Goal: Browse casually

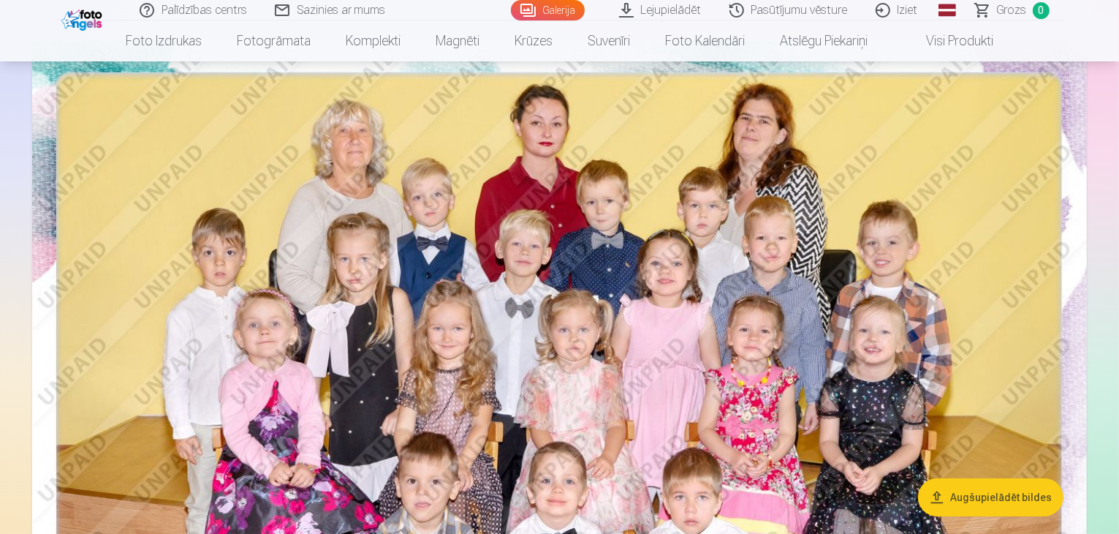
scroll to position [146, 0]
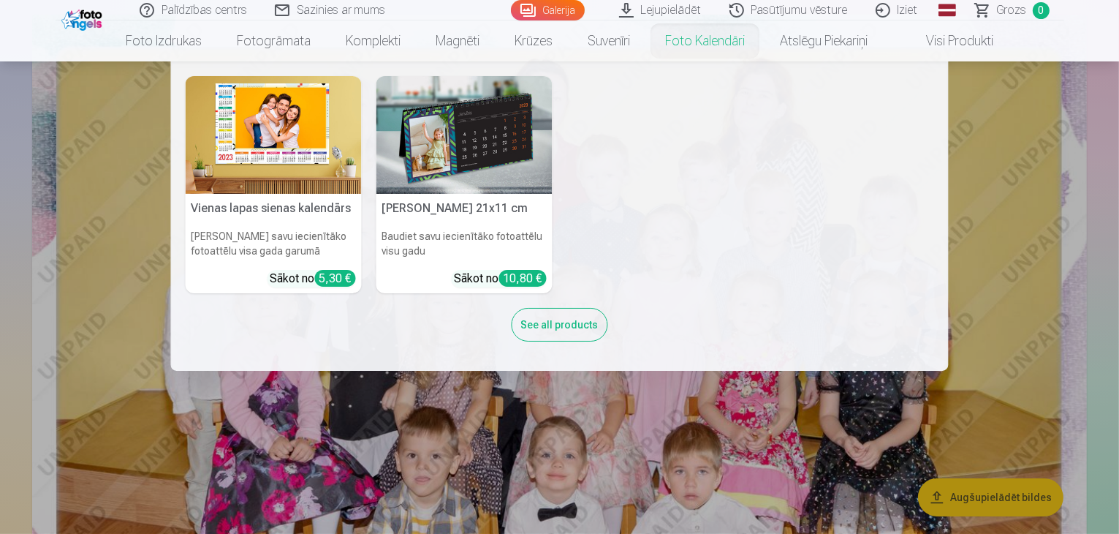
click at [1051, 207] on nav "Vienas lapas sienas [PERSON_NAME] savu iecienītāko fotoattēlu visa gada garumā …" at bounding box center [559, 215] width 1119 height 309
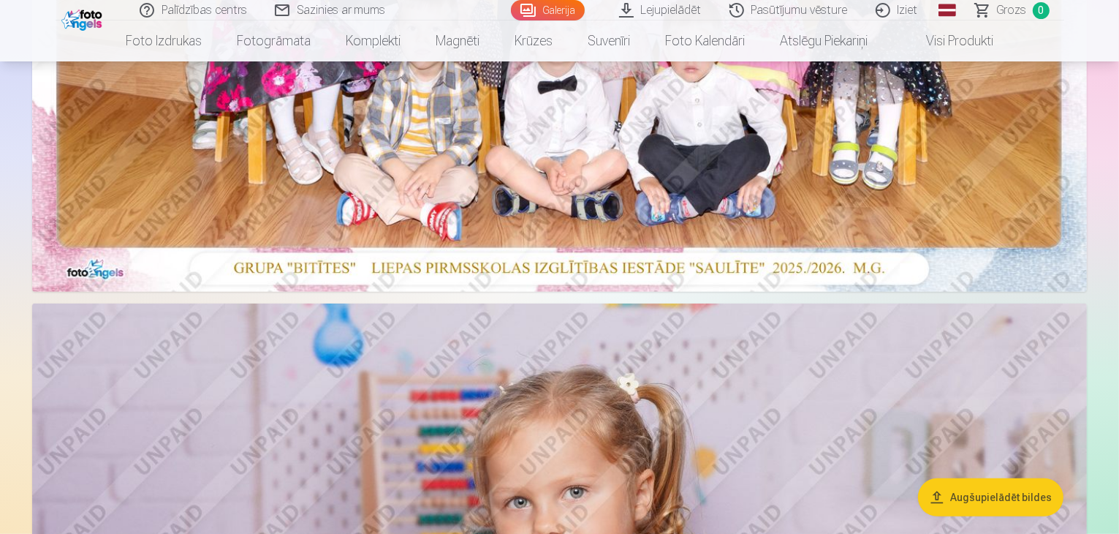
scroll to position [585, 0]
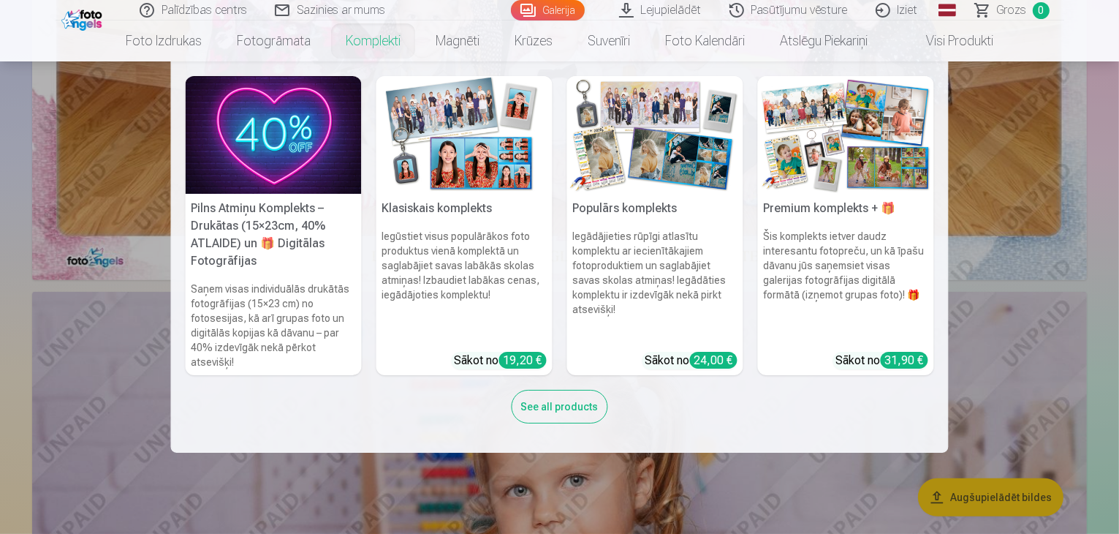
click at [268, 229] on h5 "Pilns Atmiņu Komplekts – Drukātas (15×23cm, 40% ATLAIDE) un 🎁 Digitālas Fotogrā…" at bounding box center [274, 235] width 176 height 82
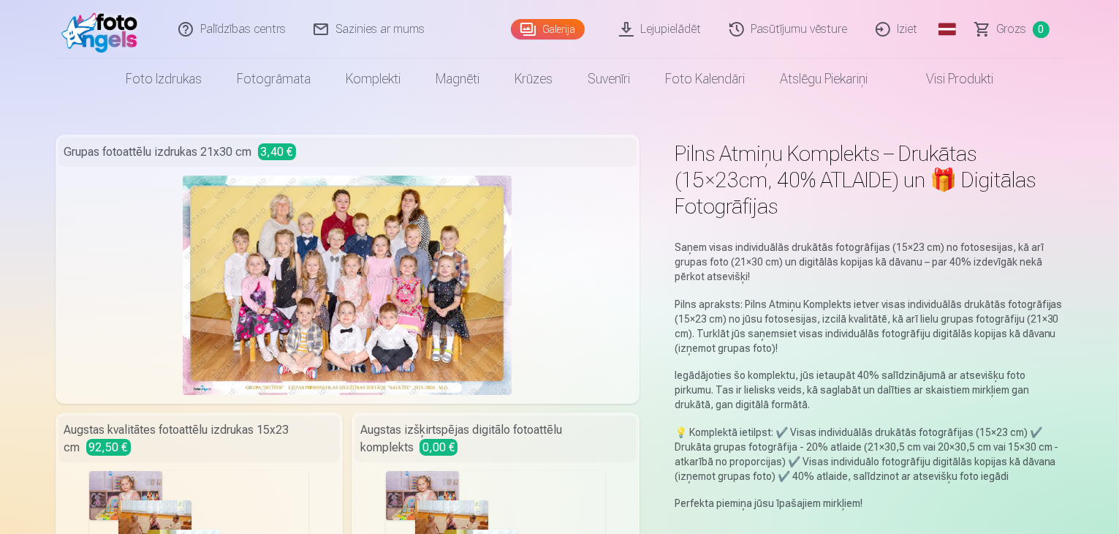
click at [903, 36] on link "Iziet" at bounding box center [897, 29] width 70 height 58
